Goal: Information Seeking & Learning: Learn about a topic

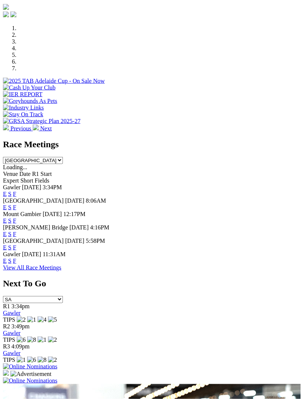
scroll to position [224, 0]
click at [16, 244] on link "F" at bounding box center [14, 247] width 3 height 6
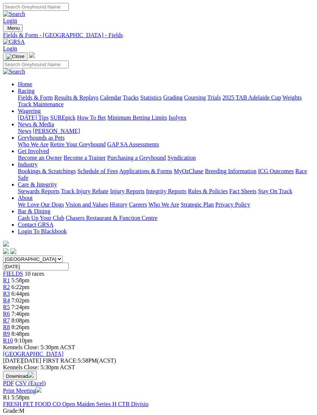
click at [6, 30] on img "Toggle navigation" at bounding box center [6, 30] width 0 height 0
click at [84, 101] on link "Results & Replays" at bounding box center [76, 97] width 44 height 6
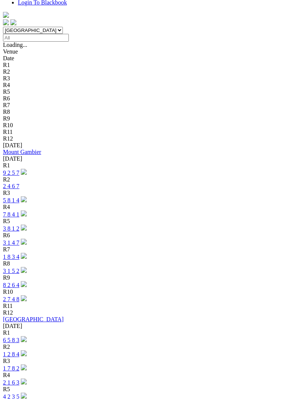
scroll to position [229, 0]
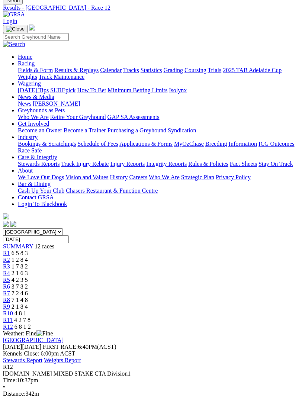
scroll to position [0, 38]
click at [13, 317] on span "R11" at bounding box center [8, 320] width 10 height 6
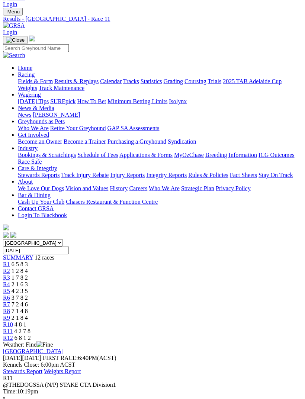
scroll to position [17, 0]
click at [13, 321] on span "R10" at bounding box center [8, 324] width 10 height 6
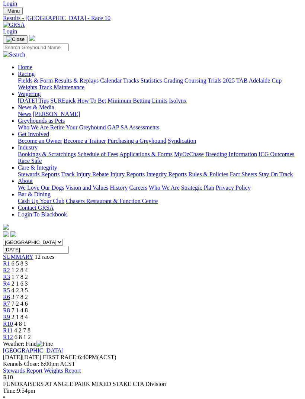
click at [10, 314] on link "R9" at bounding box center [6, 317] width 7 height 6
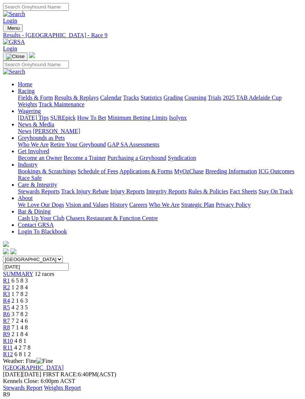
click at [10, 324] on span "R8" at bounding box center [6, 327] width 7 height 6
click at [10, 317] on link "R7" at bounding box center [6, 320] width 7 height 6
click at [10, 304] on span "R5" at bounding box center [6, 307] width 7 height 6
click at [10, 297] on span "R4" at bounding box center [6, 300] width 7 height 6
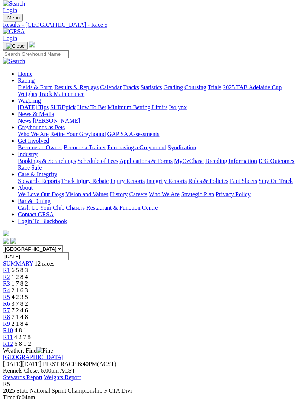
scroll to position [3, 0]
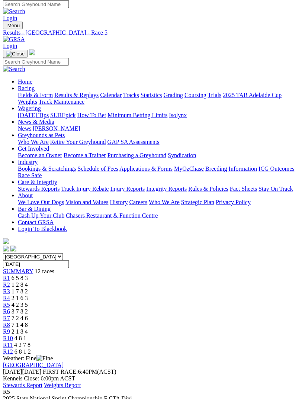
click at [6, 27] on img "Toggle navigation" at bounding box center [6, 27] width 0 height 0
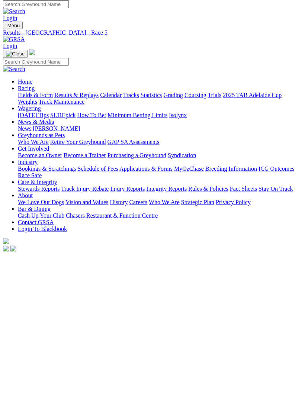
scroll to position [3, 0]
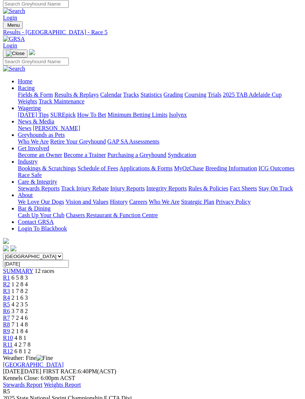
click at [53, 98] on link "Fields & Form" at bounding box center [35, 94] width 35 height 6
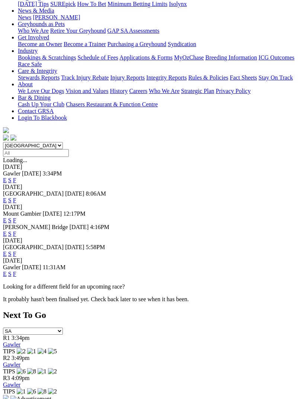
scroll to position [146, 0]
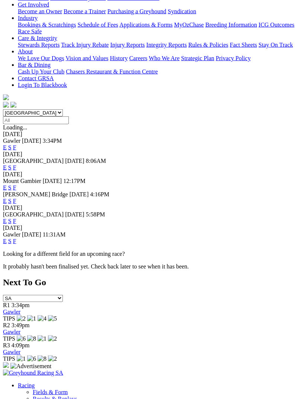
click at [290, 218] on div "E S F" at bounding box center [152, 221] width 299 height 7
click at [16, 217] on link "F" at bounding box center [14, 220] width 3 height 6
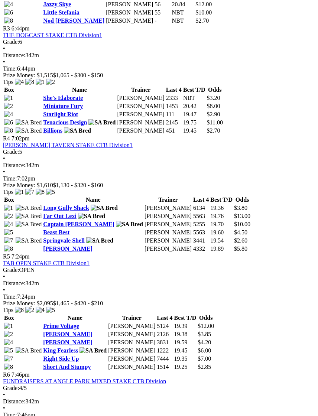
scroll to position [581, 0]
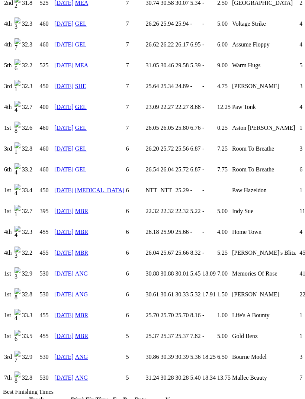
scroll to position [748, 0]
